Goal: Task Accomplishment & Management: Use online tool/utility

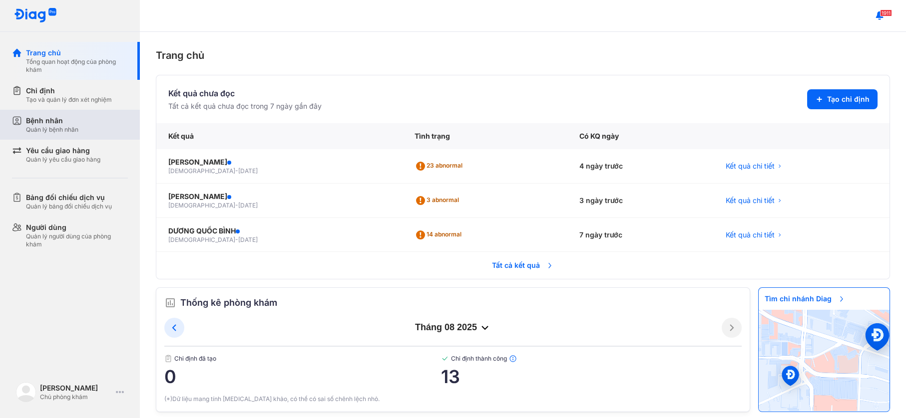
click at [118, 132] on div "Bệnh nhân Quản lý bệnh nhân" at bounding box center [77, 125] width 102 height 18
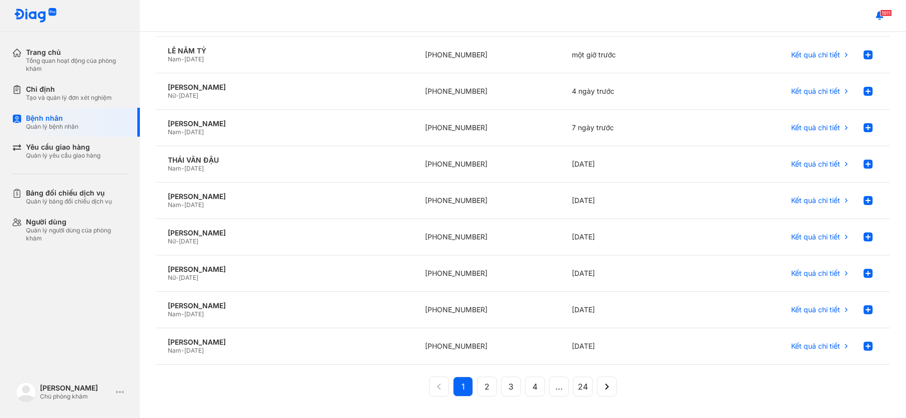
scroll to position [151, 0]
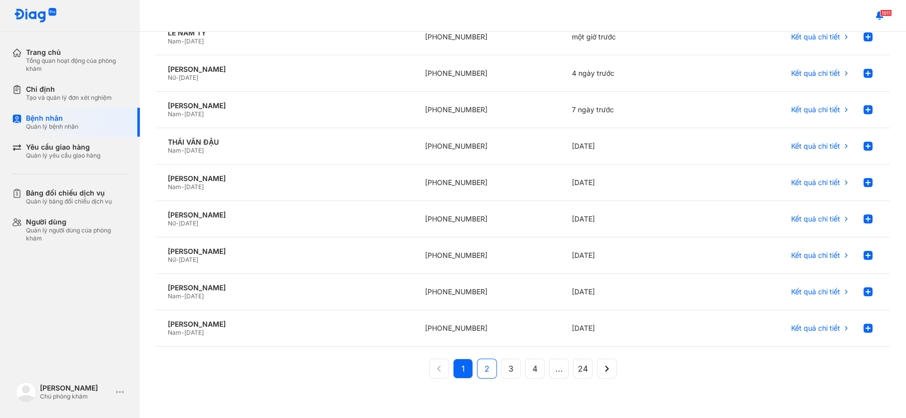
click at [484, 363] on button "2" at bounding box center [487, 369] width 20 height 20
click at [508, 364] on span "3" at bounding box center [510, 369] width 5 height 12
click at [532, 363] on span "4" at bounding box center [534, 369] width 5 height 12
click at [496, 359] on button "3" at bounding box center [499, 369] width 20 height 20
click at [484, 366] on span "2" at bounding box center [486, 369] width 5 height 12
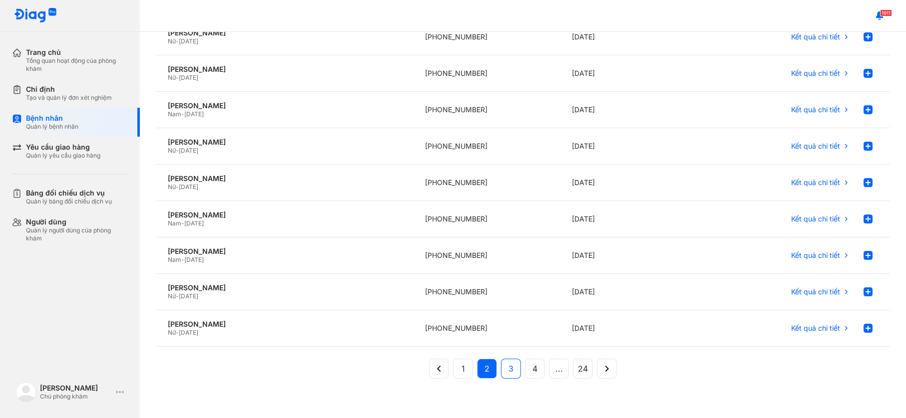
click at [501, 370] on button "3" at bounding box center [511, 369] width 20 height 20
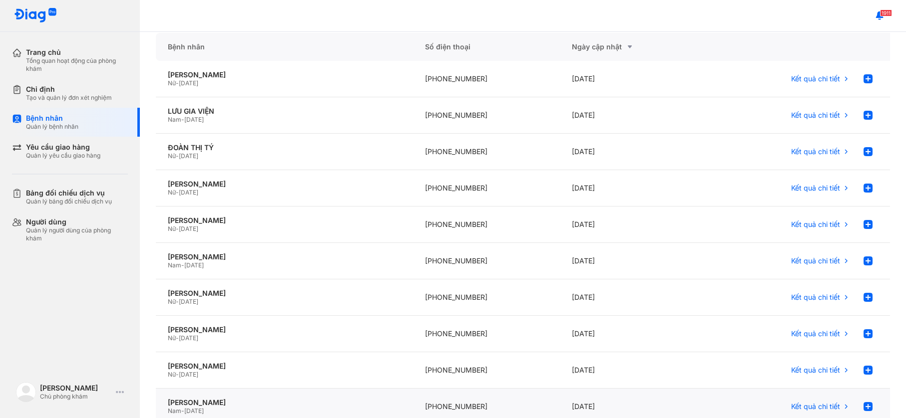
scroll to position [51, 0]
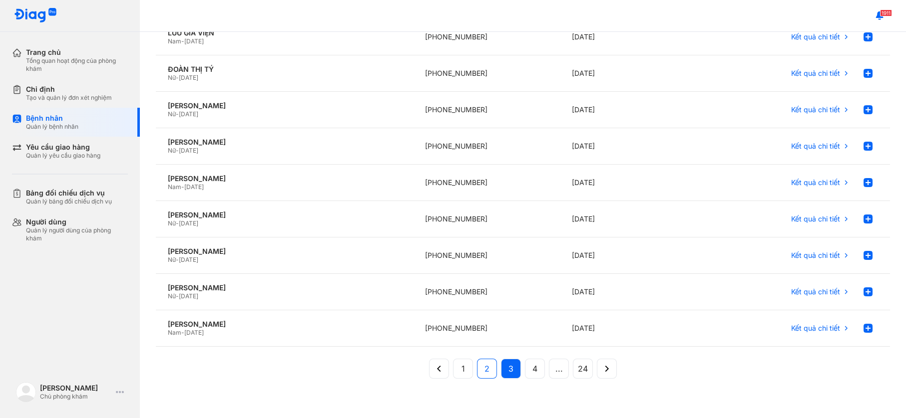
click at [484, 365] on span "2" at bounding box center [486, 369] width 5 height 12
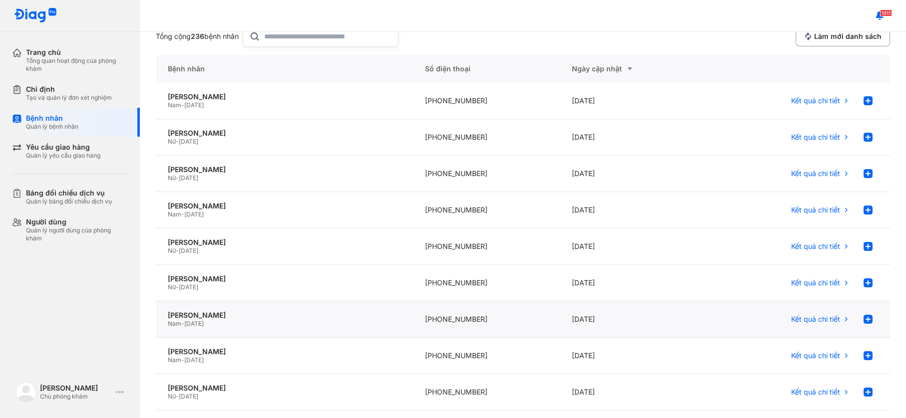
scroll to position [0, 0]
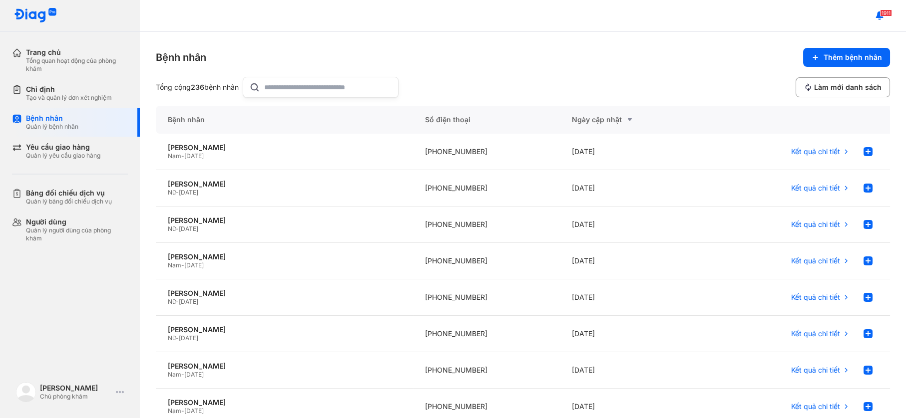
click at [285, 91] on input "text" at bounding box center [328, 87] width 128 height 20
paste input "**********"
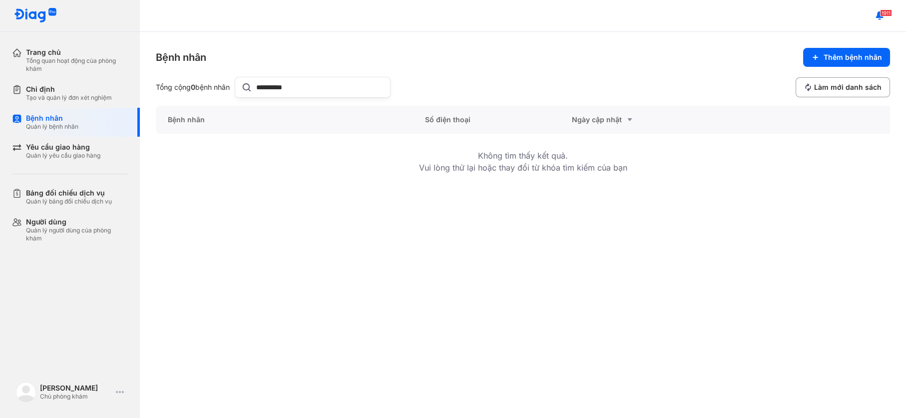
type input "**********"
click at [78, 66] on div "Tổng quan hoạt động của phòng khám" at bounding box center [77, 65] width 102 height 16
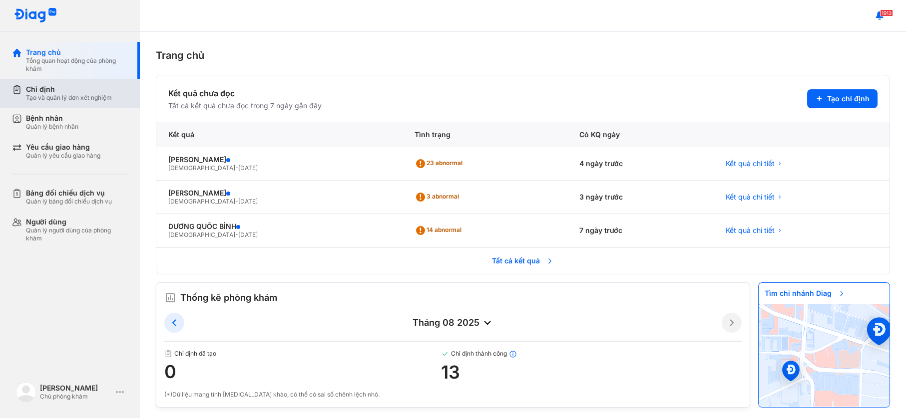
scroll to position [4, 0]
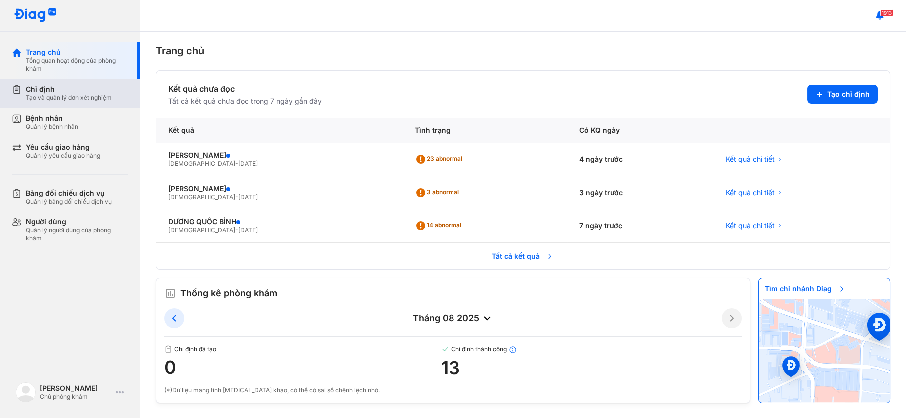
click at [43, 88] on div "Chỉ định" at bounding box center [69, 89] width 86 height 9
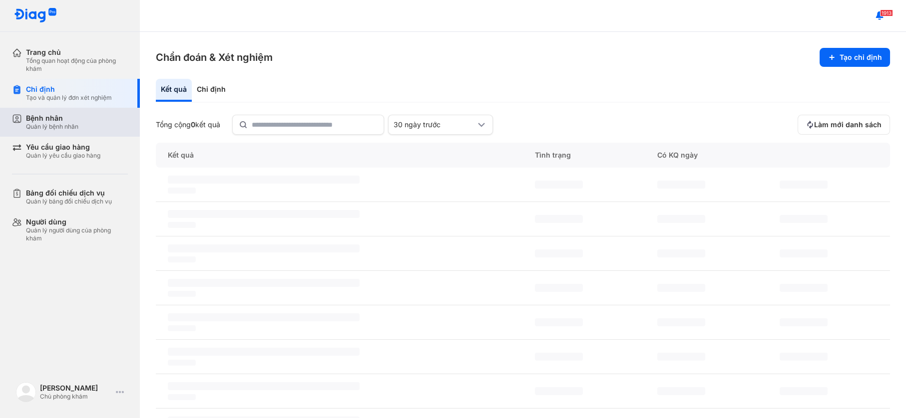
click at [54, 117] on div "Bệnh nhân" at bounding box center [52, 118] width 52 height 9
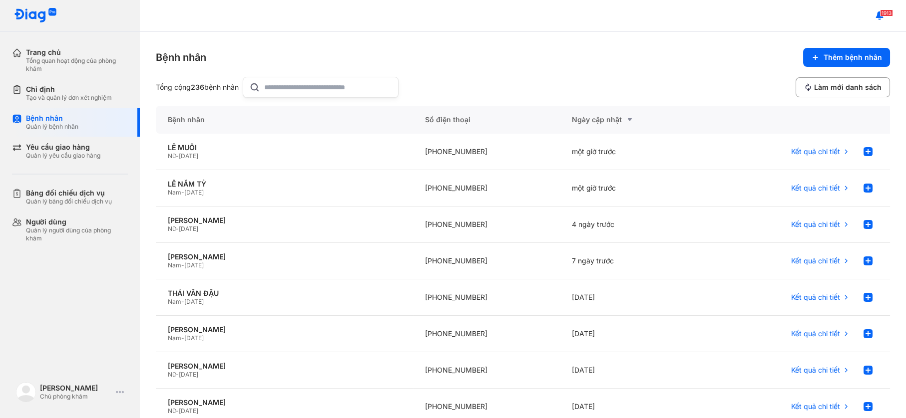
click at [273, 94] on input "text" at bounding box center [328, 87] width 128 height 20
paste input "**********"
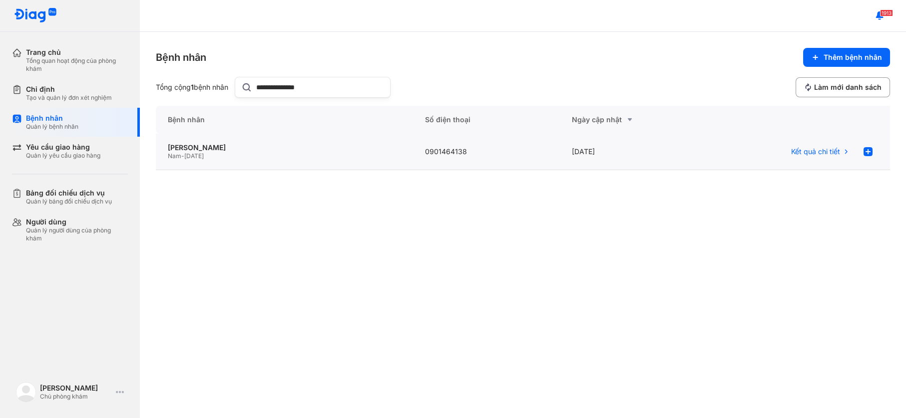
type input "**********"
click at [292, 159] on div "Nam - 10/01/1970" at bounding box center [284, 156] width 233 height 8
click at [193, 154] on span "[DATE]" at bounding box center [193, 155] width 19 height 7
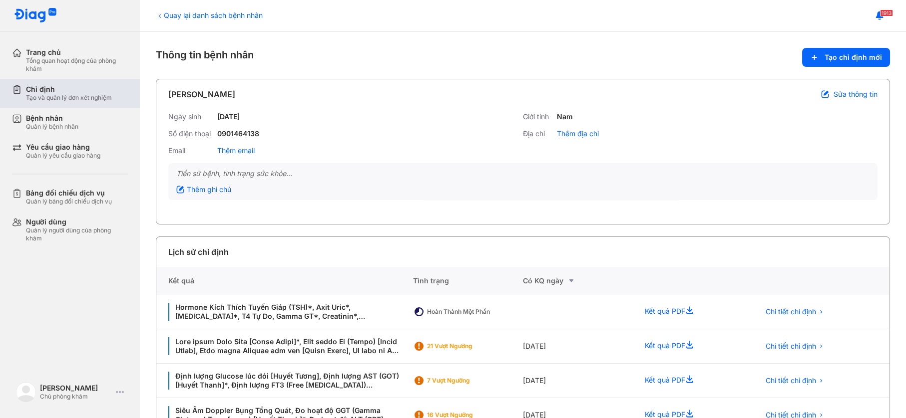
click at [67, 100] on div "Tạo và quản lý đơn xét nghiệm" at bounding box center [69, 98] width 86 height 8
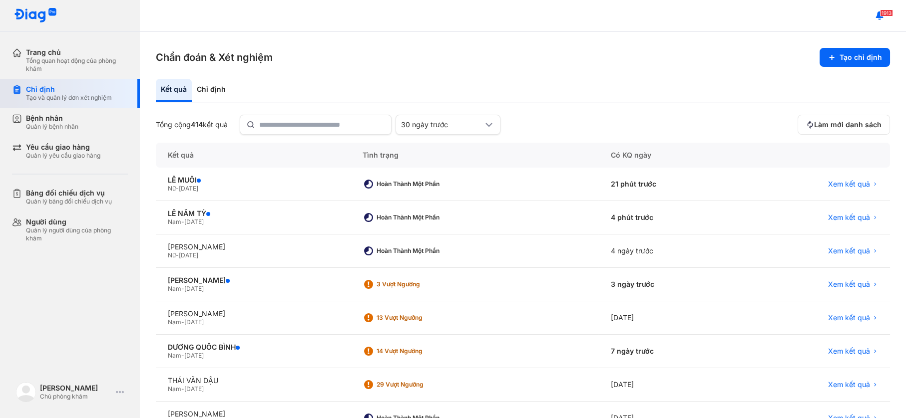
click at [67, 91] on div "Chỉ định" at bounding box center [69, 89] width 86 height 9
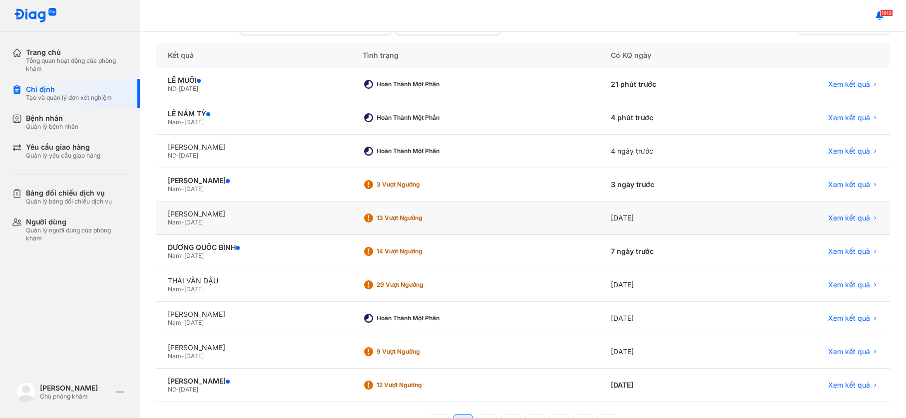
scroll to position [135, 0]
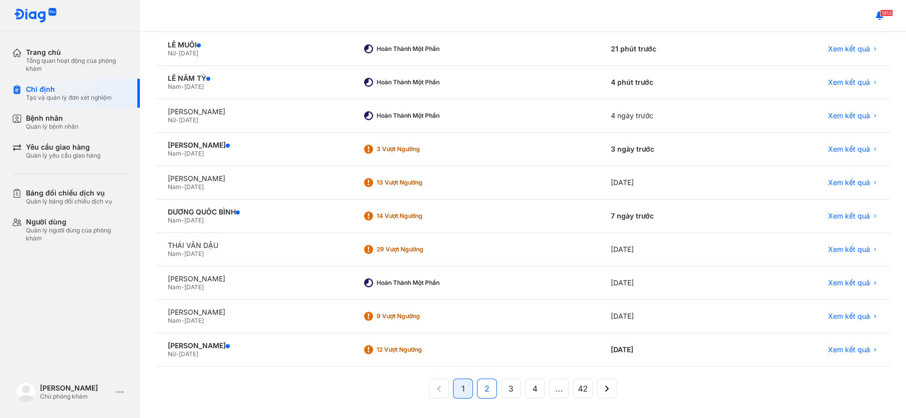
click at [484, 389] on span "2" at bounding box center [486, 389] width 5 height 12
